Goal: Task Accomplishment & Management: Manage account settings

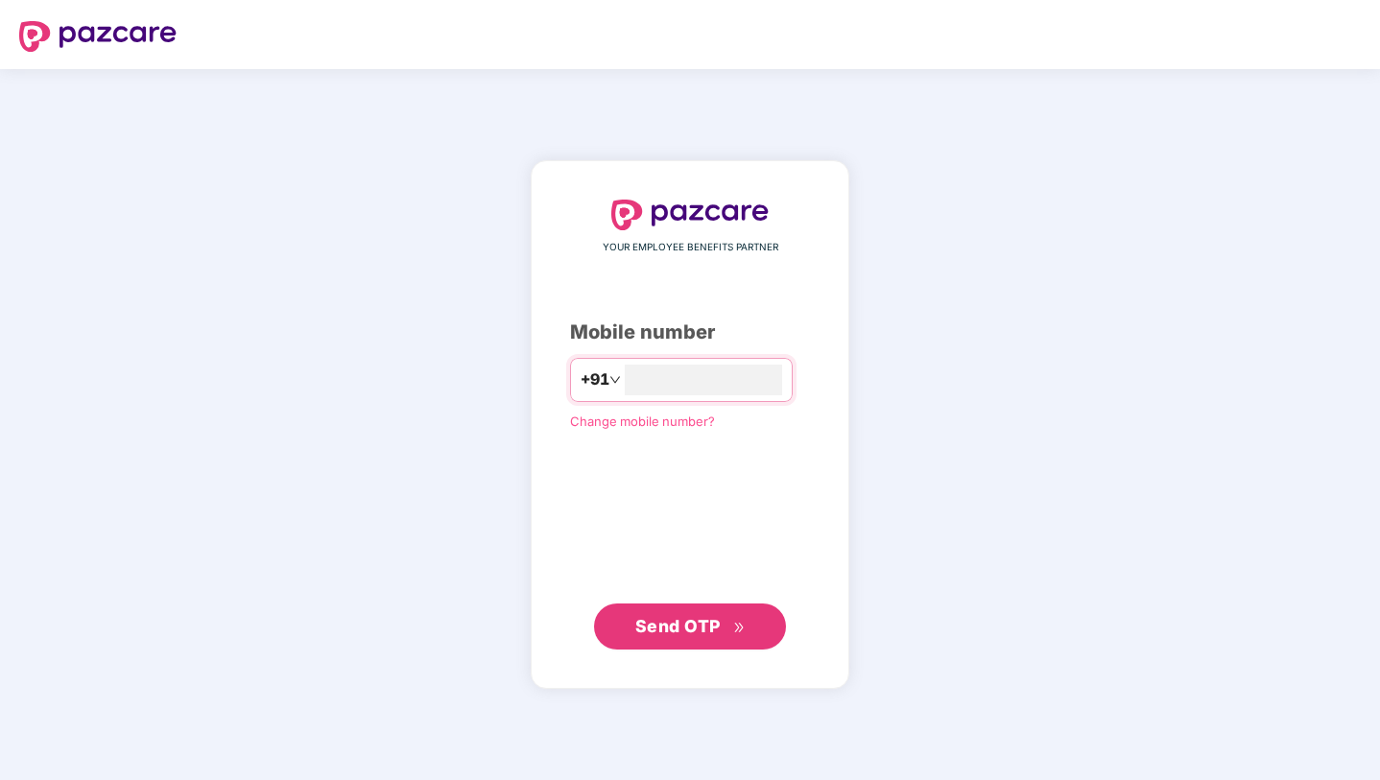
type input "**********"
click at [711, 612] on button "Send OTP" at bounding box center [690, 626] width 192 height 46
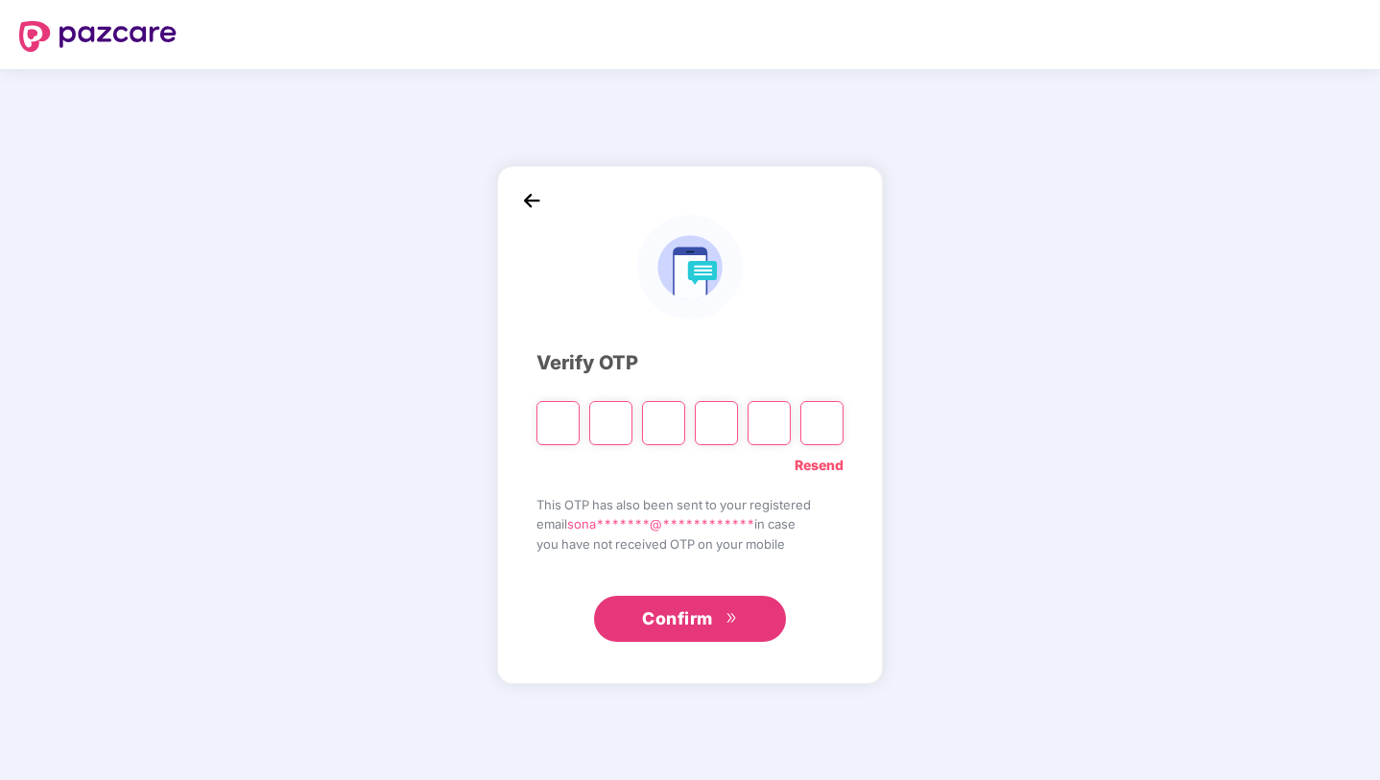
type input "*"
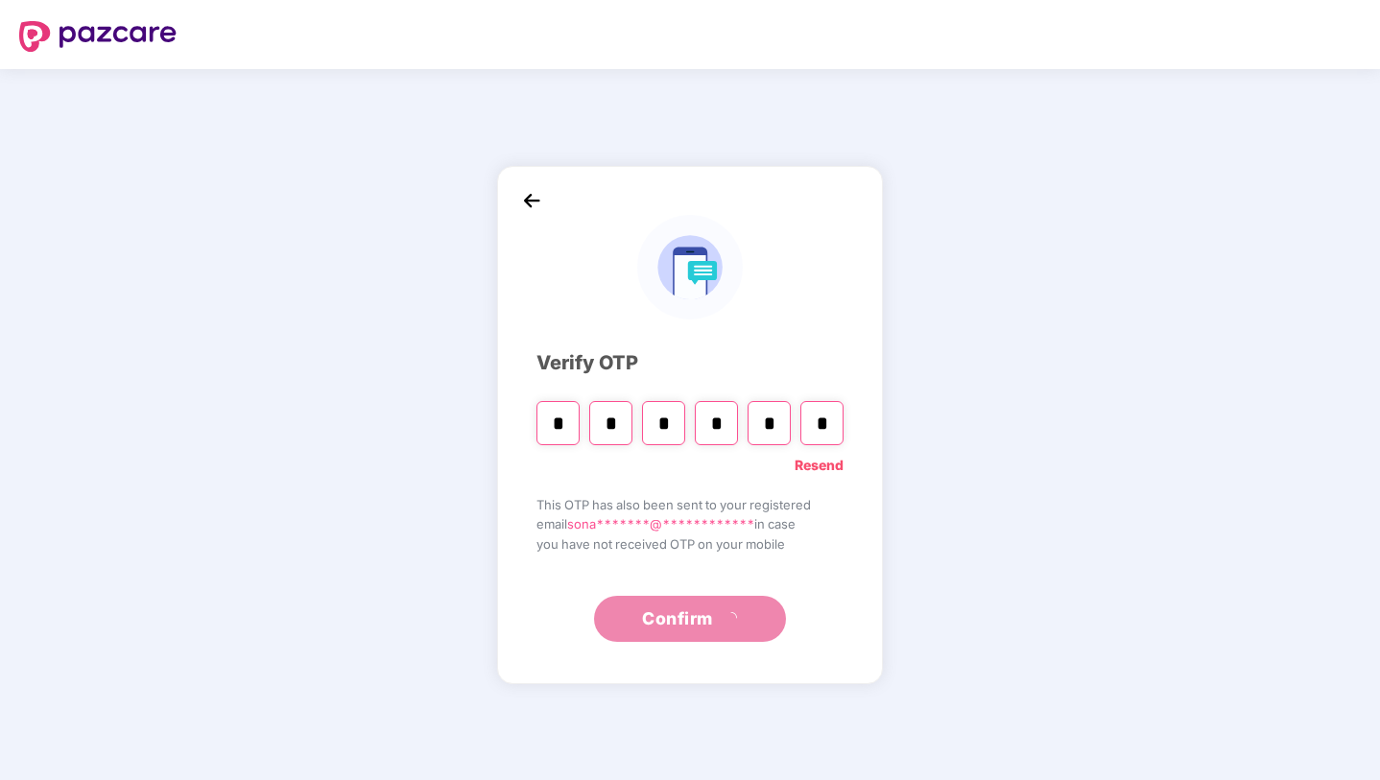
type input "*"
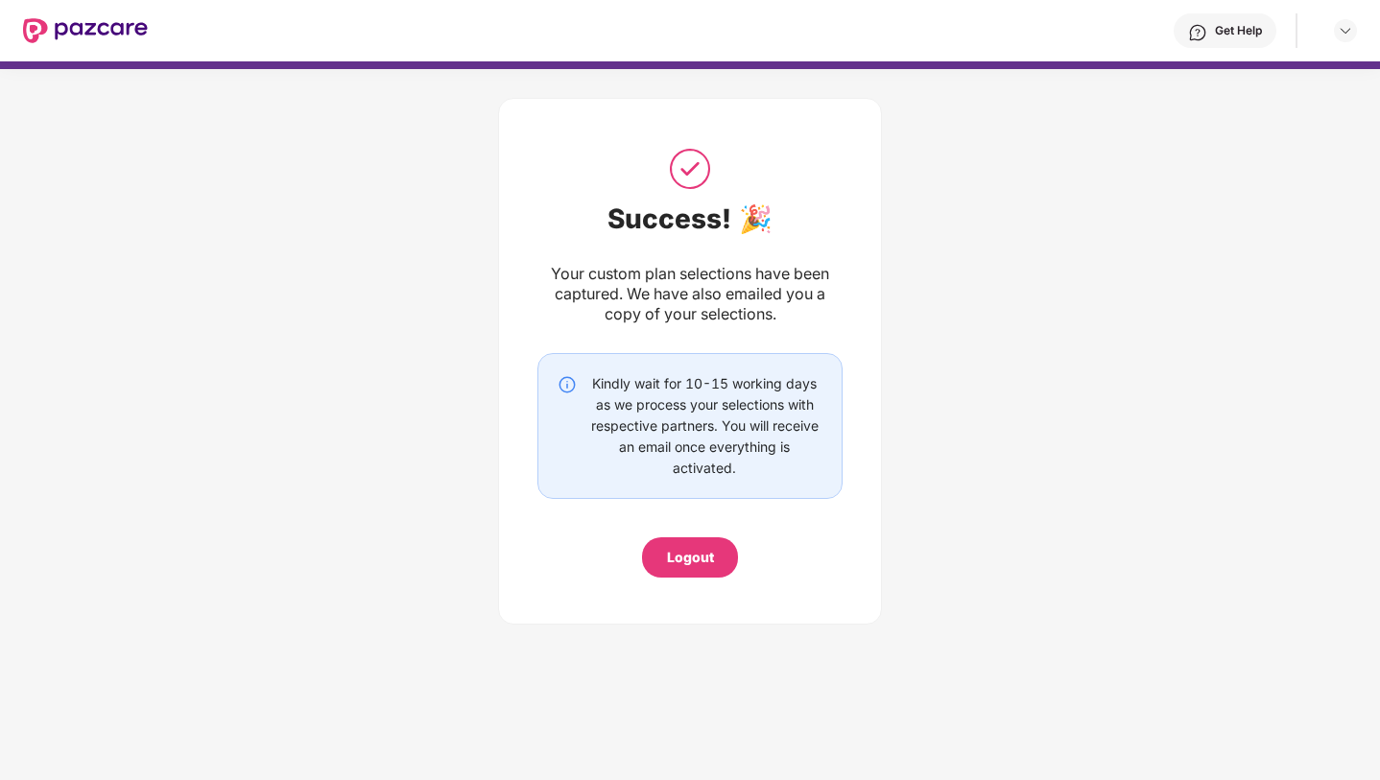
click at [1331, 38] on div at bounding box center [1337, 30] width 40 height 23
click at [1341, 34] on img at bounding box center [1345, 30] width 15 height 15
click at [1188, 82] on div "Logout" at bounding box center [1256, 76] width 250 height 37
